Goal: Transaction & Acquisition: Purchase product/service

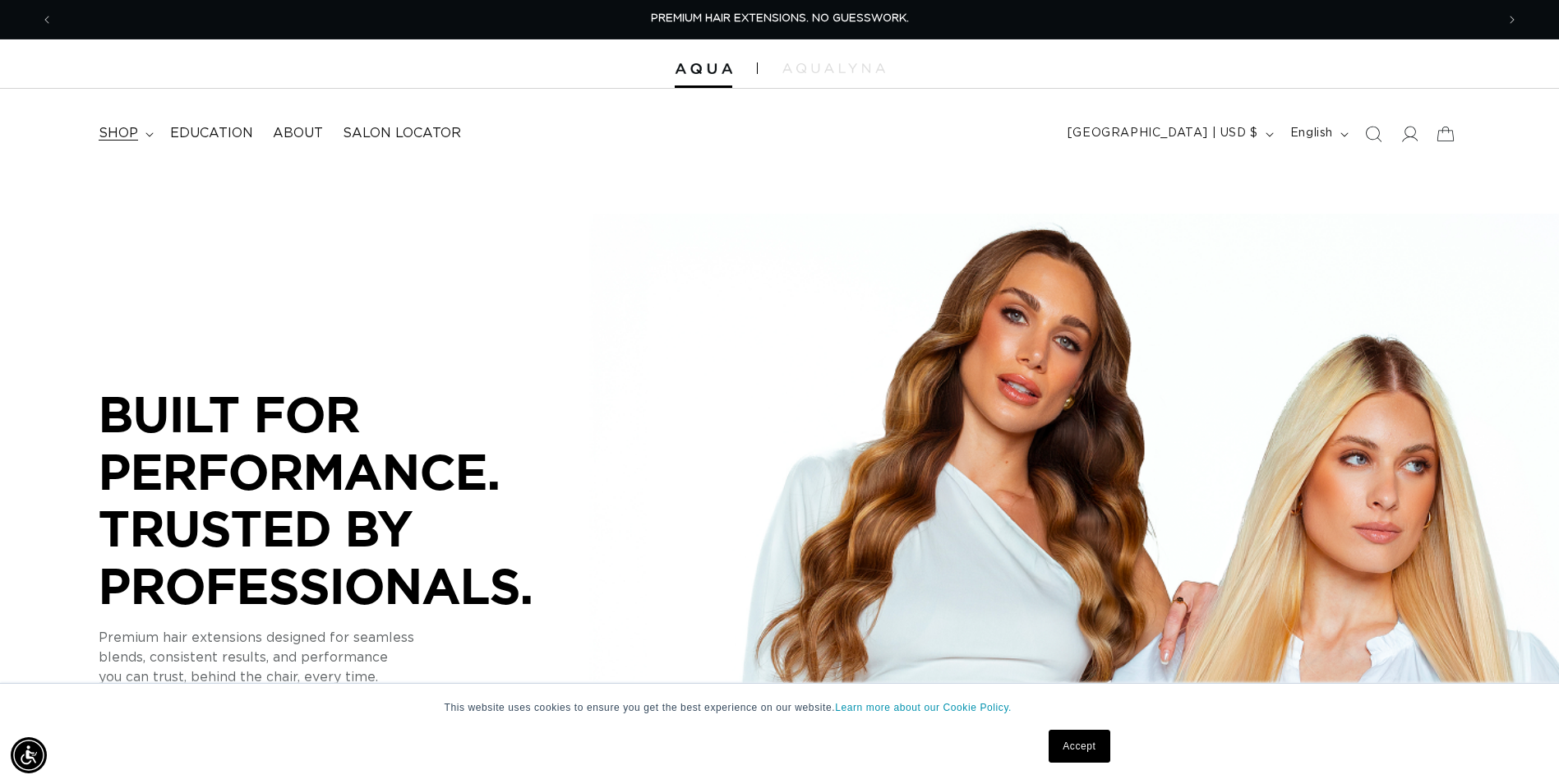
click at [123, 127] on span "shop" at bounding box center [118, 133] width 39 height 17
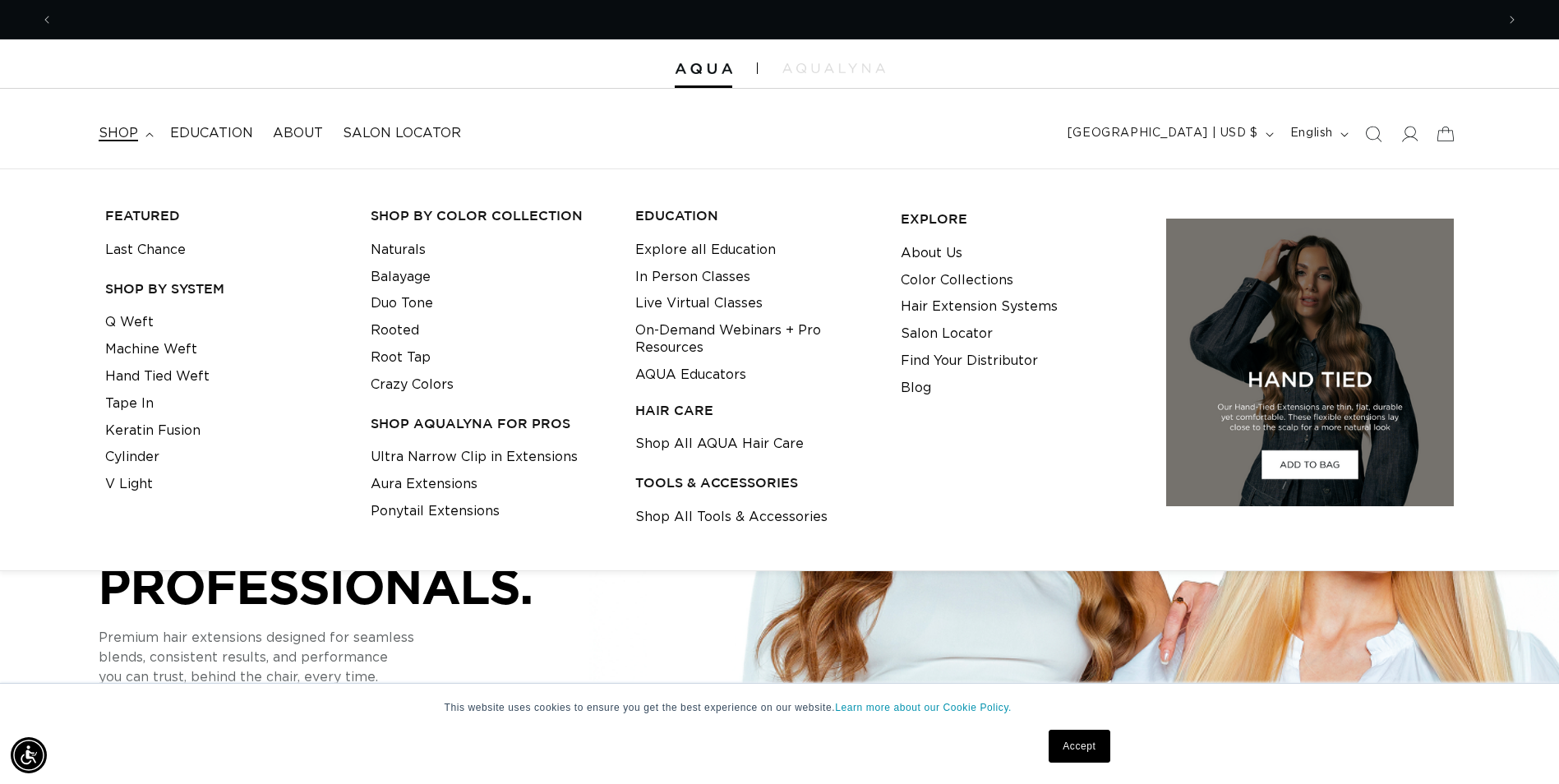
scroll to position [0, 1443]
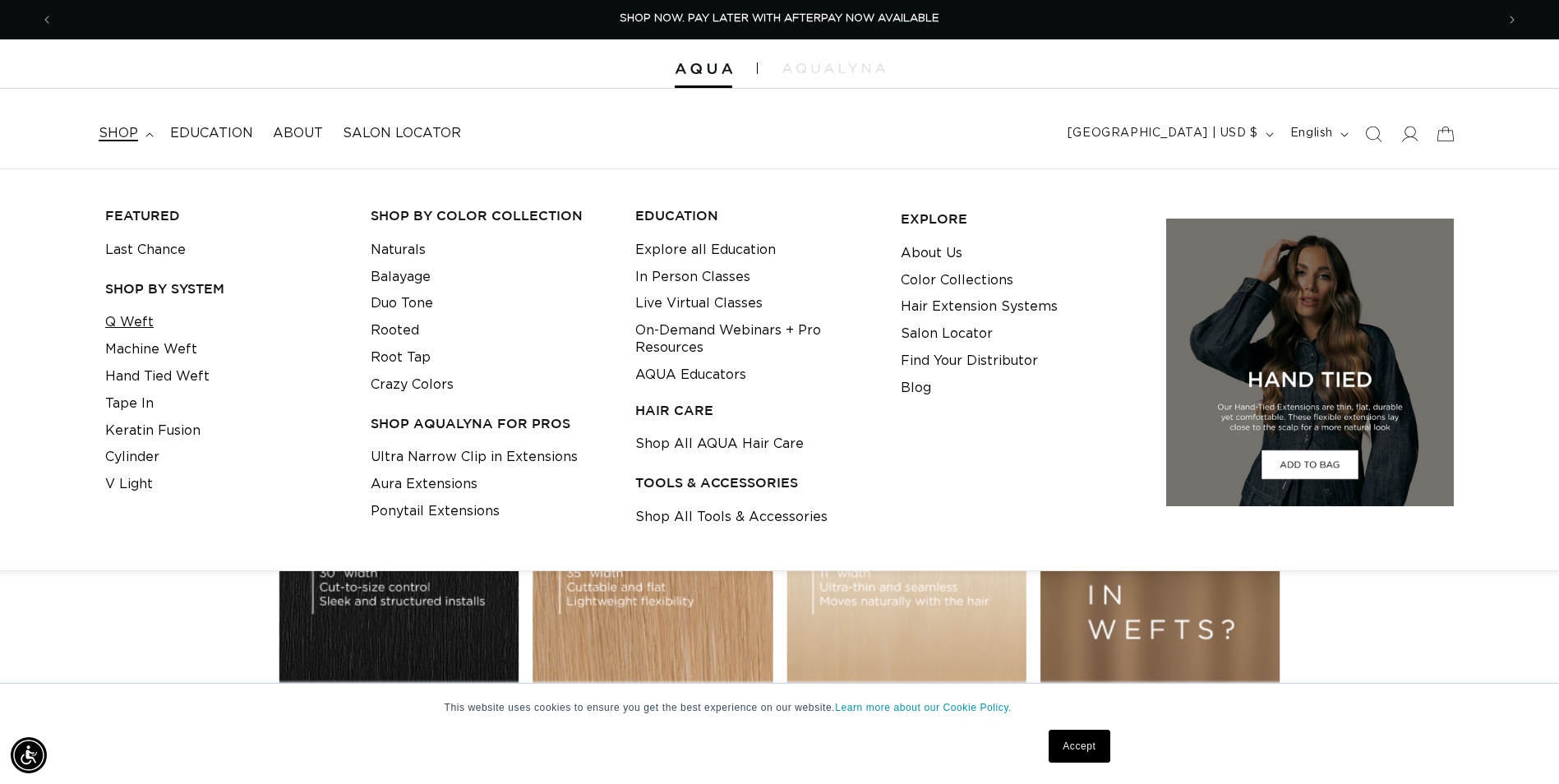
click at [133, 326] on link "Q Weft" at bounding box center [129, 323] width 48 height 27
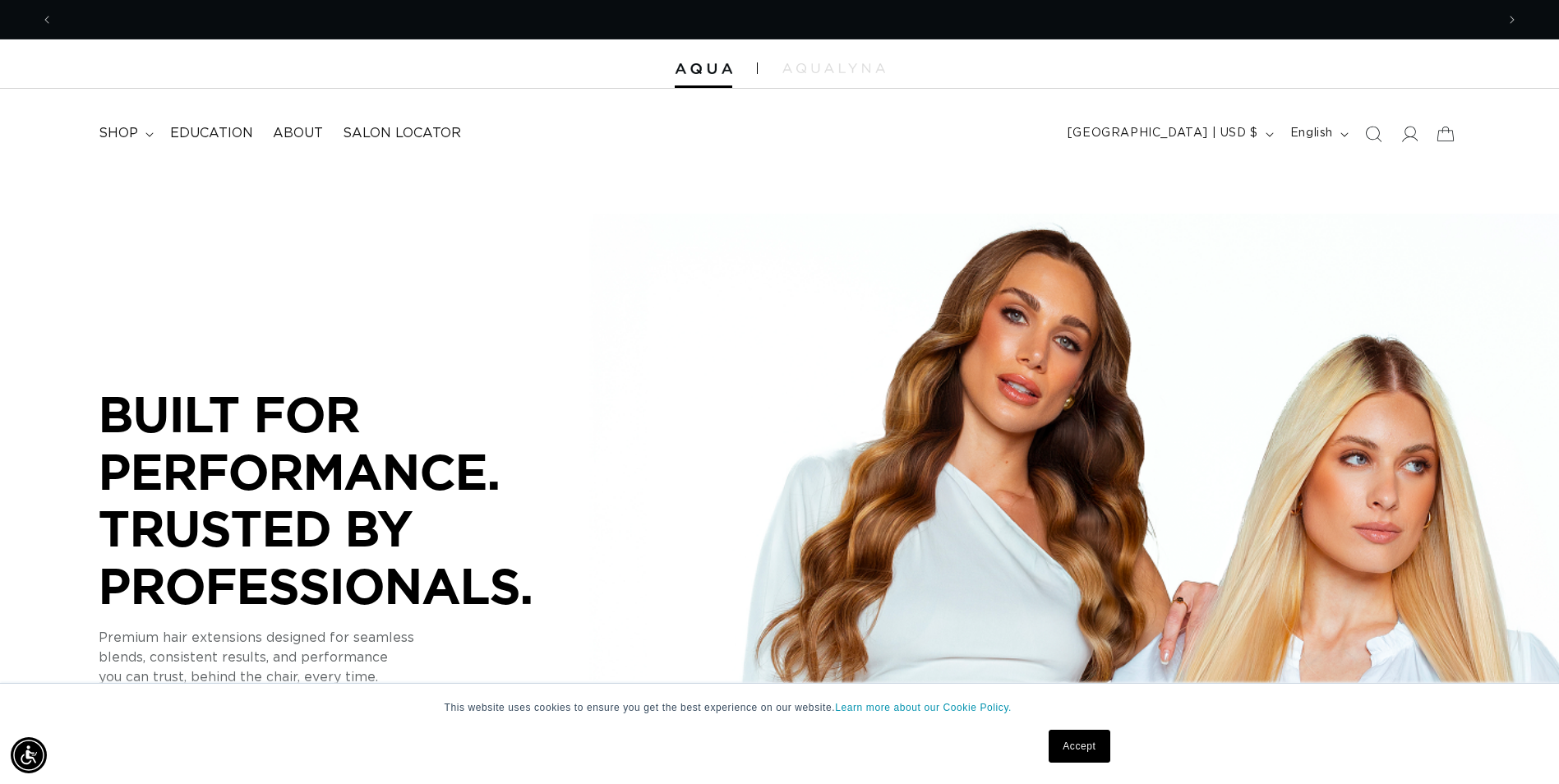
scroll to position [0, 2885]
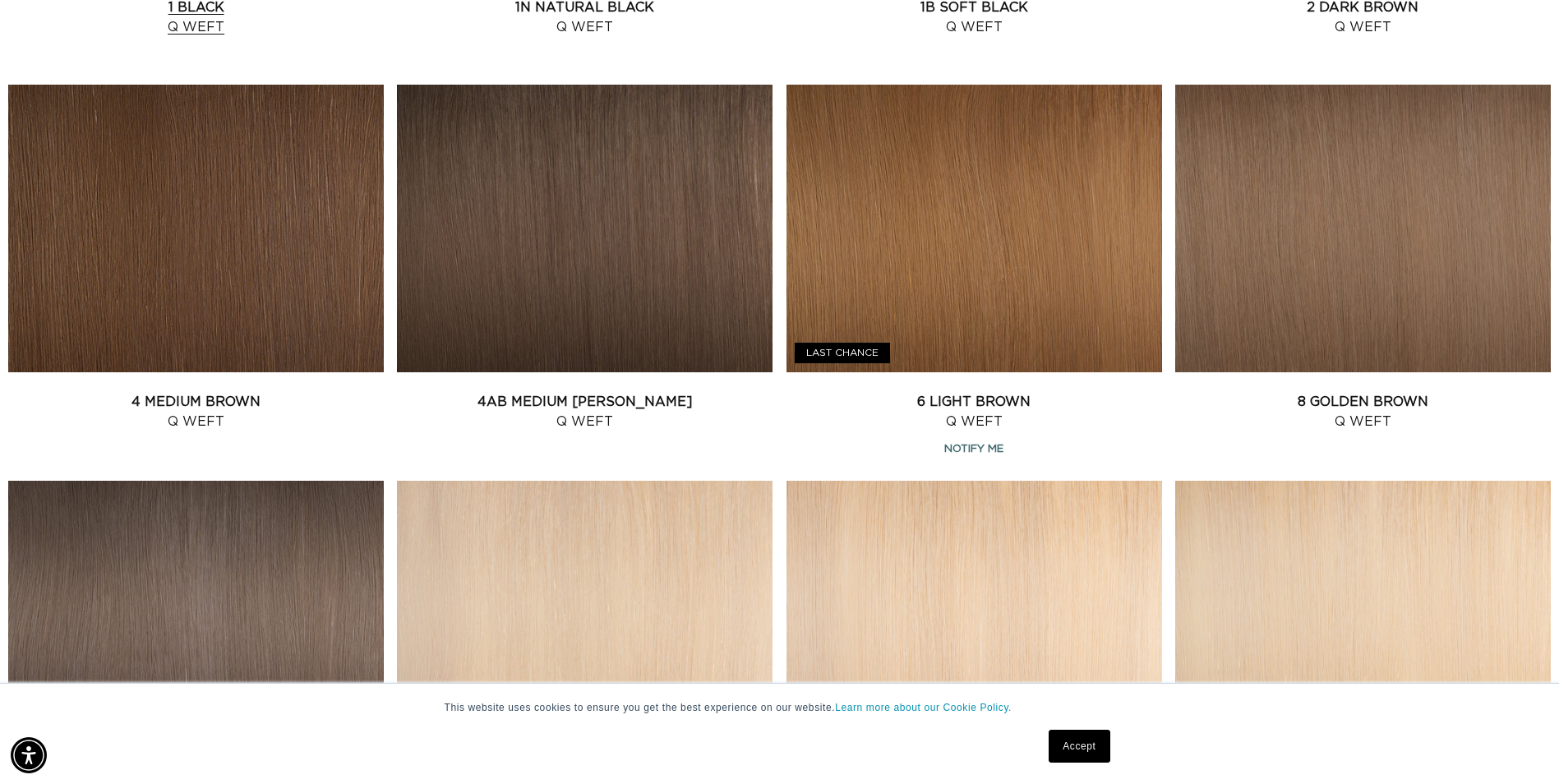
scroll to position [0, 1443]
